Goal: Find specific page/section: Find specific page/section

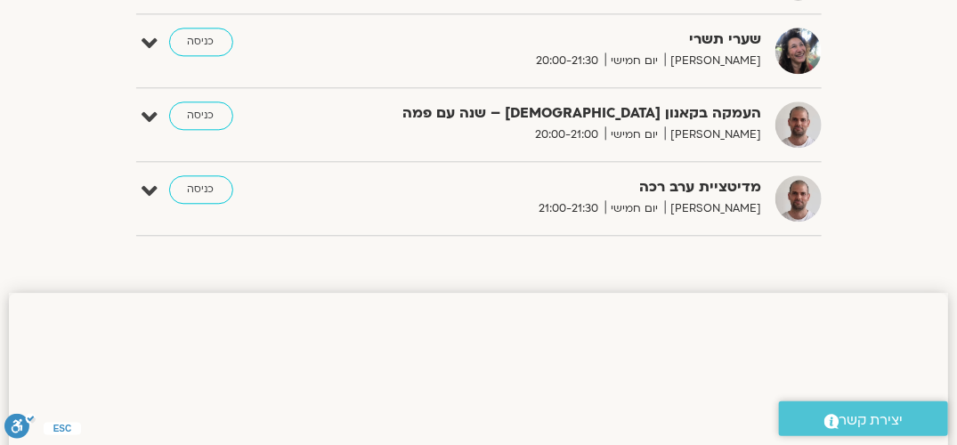
scroll to position [1193, 0]
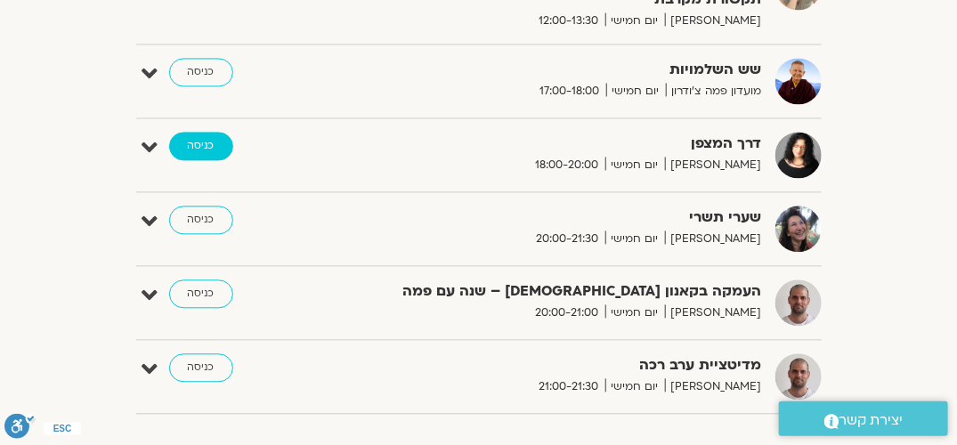
click at [197, 140] on link "כניסה" at bounding box center [201, 146] width 64 height 28
click at [198, 141] on link "כניסה" at bounding box center [201, 146] width 64 height 28
click at [203, 141] on link "כניסה" at bounding box center [201, 146] width 64 height 28
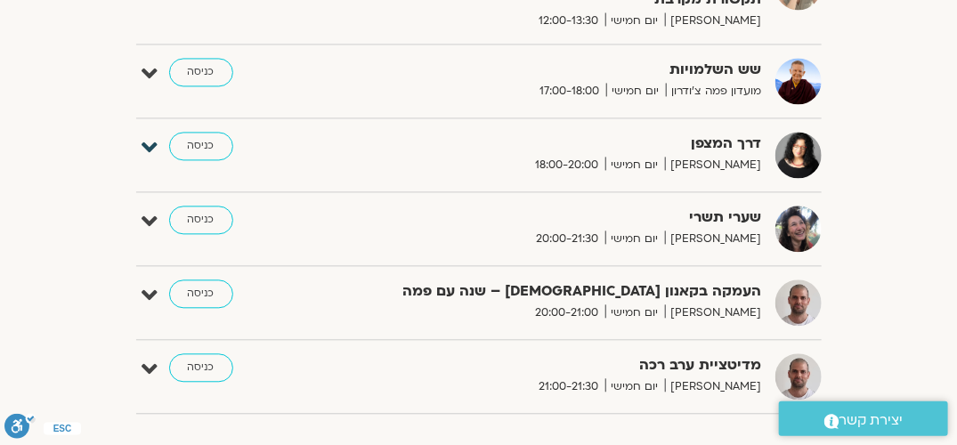
click at [145, 135] on icon at bounding box center [150, 147] width 16 height 25
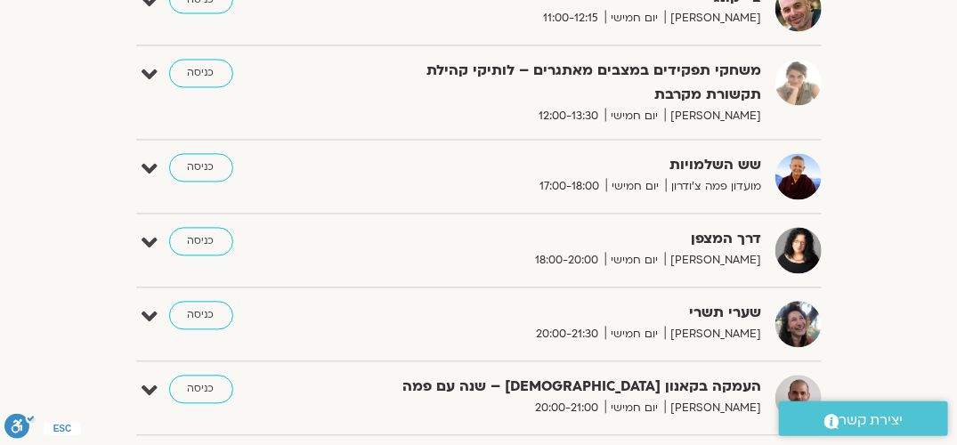
scroll to position [1164, 0]
